Goal: Task Accomplishment & Management: Use online tool/utility

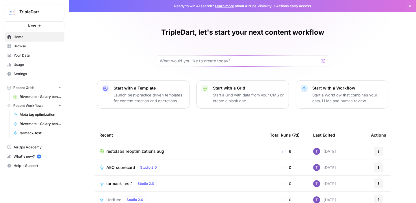
click at [36, 48] on span "Browse" at bounding box center [38, 46] width 48 height 5
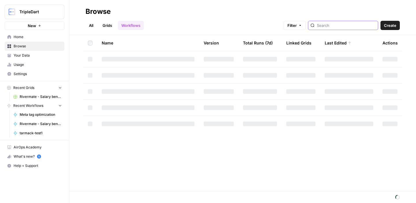
click at [344, 27] on input "search" at bounding box center [346, 26] width 59 height 6
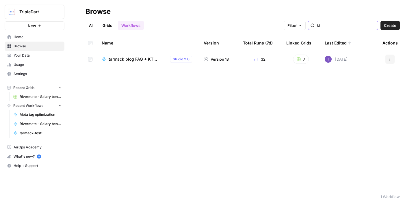
type input "kt"
click at [128, 60] on span "tarmack blog FAQ + KT workflow" at bounding box center [138, 59] width 59 height 6
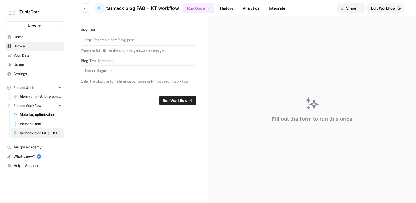
click at [380, 11] on link "Edit Workflow" at bounding box center [386, 7] width 37 height 9
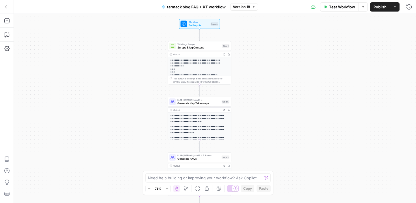
drag, startPoint x: 194, startPoint y: 125, endPoint x: 165, endPoint y: 130, distance: 29.3
click at [165, 129] on div "**********" at bounding box center [215, 108] width 402 height 189
